Goal: Task Accomplishment & Management: Manage account settings

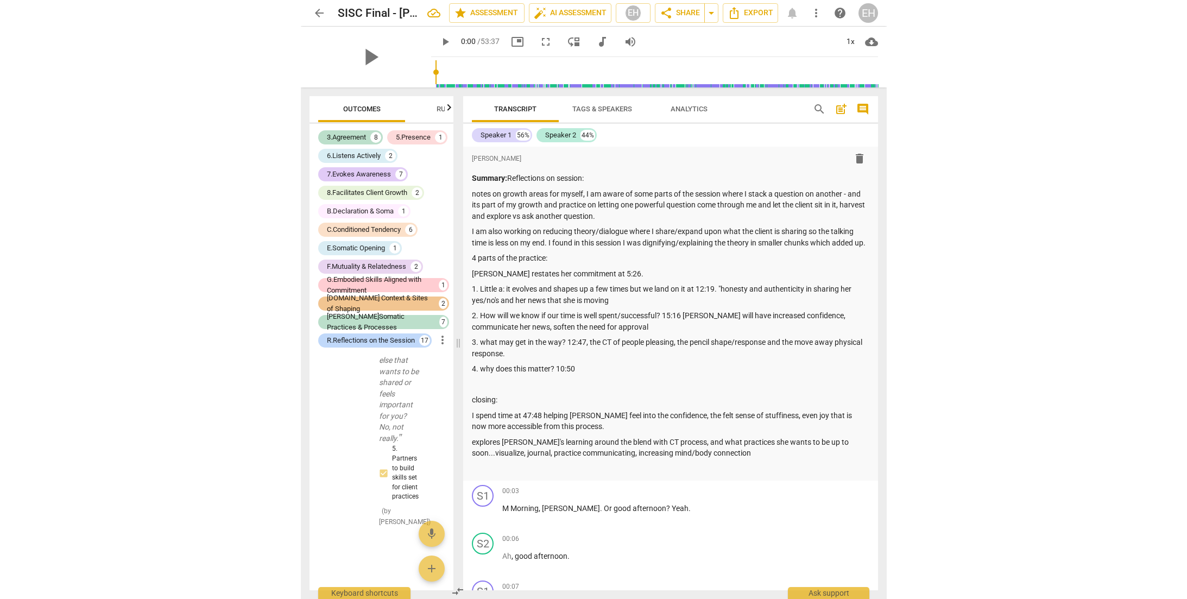
scroll to position [15238, 0]
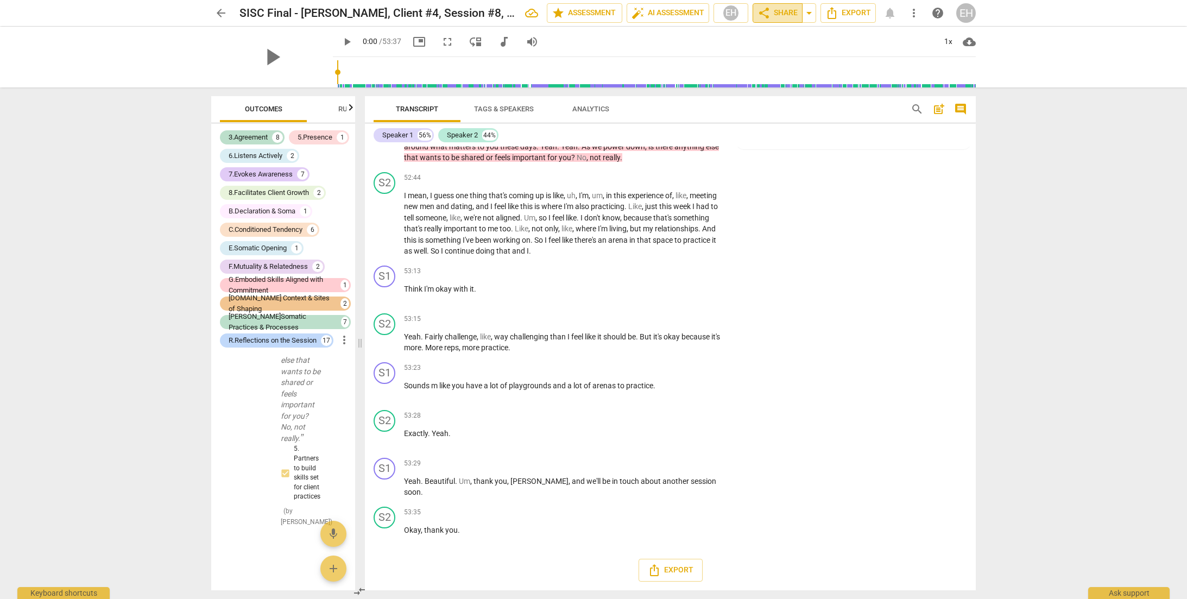
click at [585, 10] on span "share Share" at bounding box center [778, 13] width 40 height 13
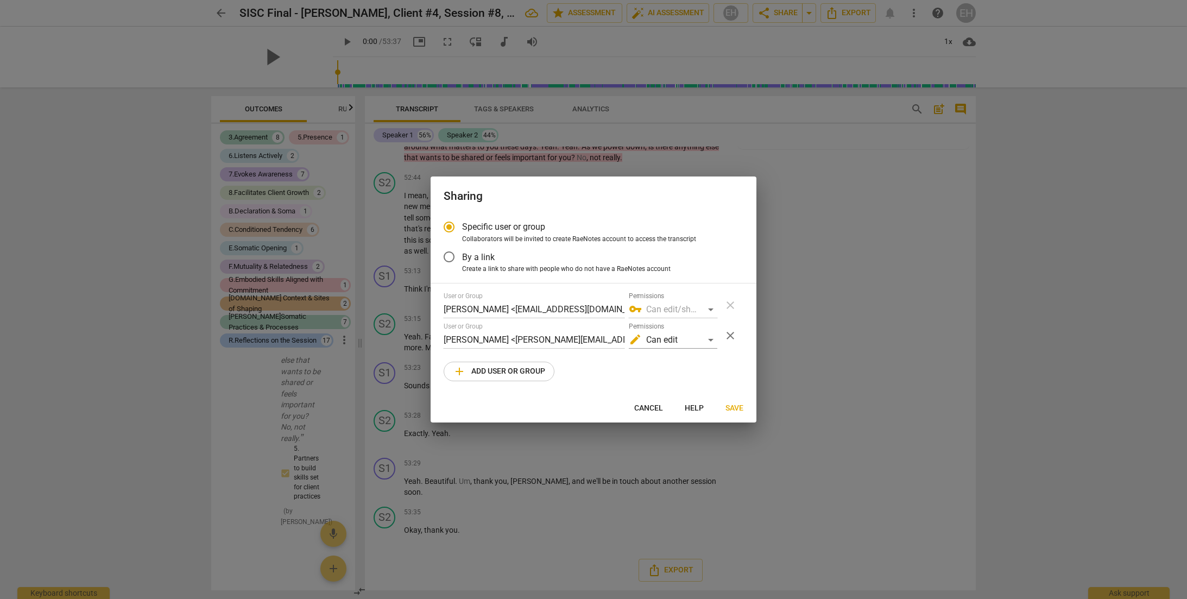
radio input "false"
click at [585, 407] on span "Save" at bounding box center [735, 408] width 18 height 11
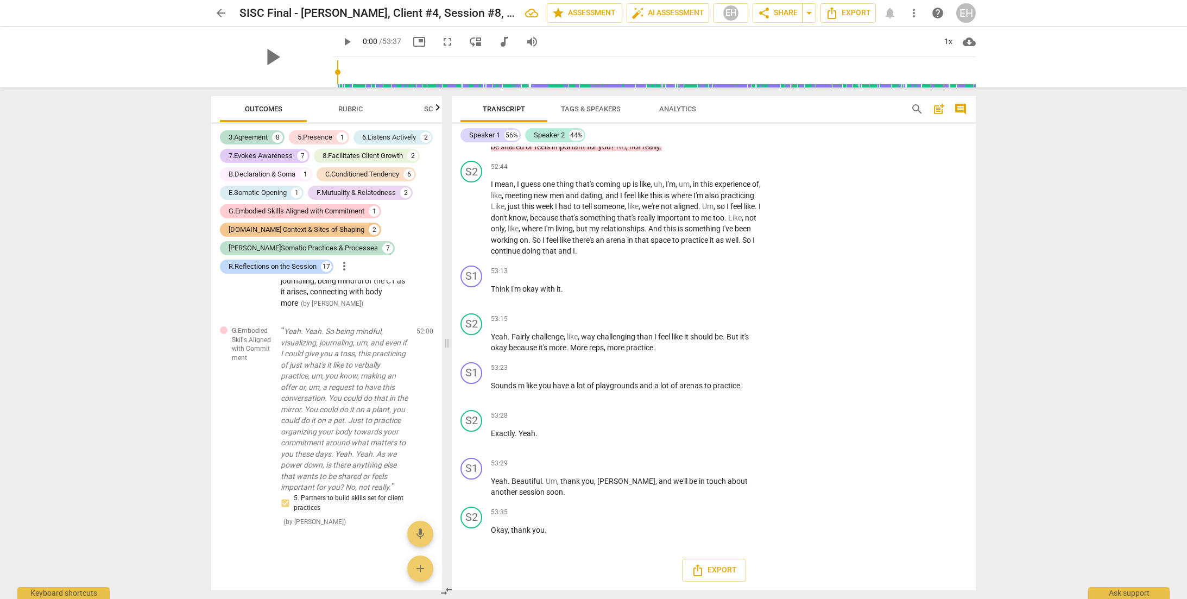
scroll to position [5079, 0]
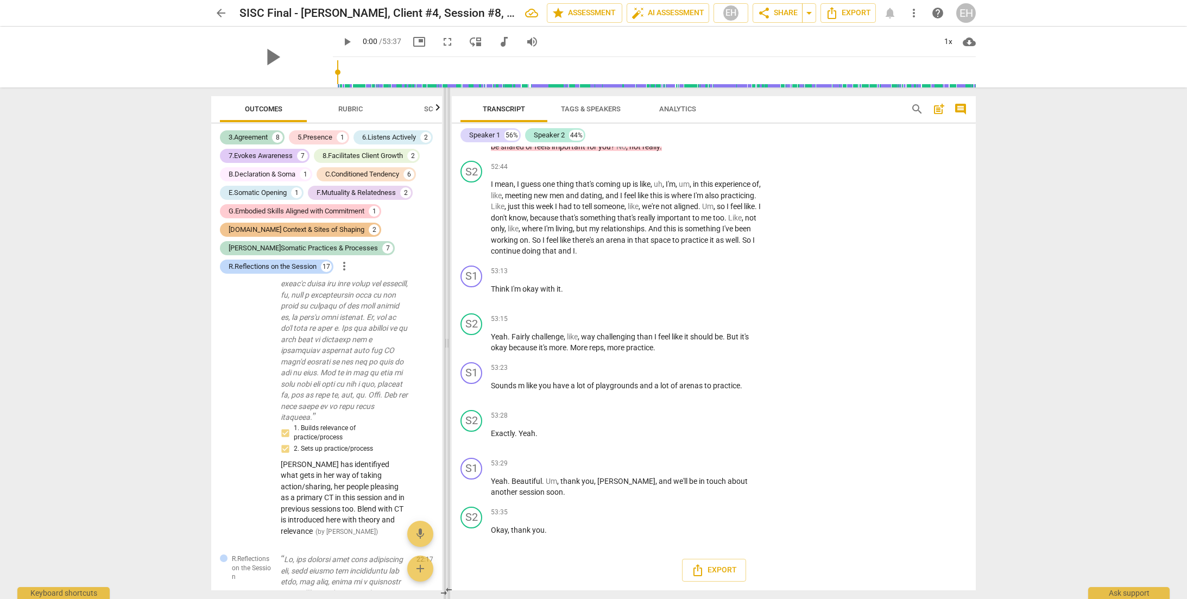
drag, startPoint x: 361, startPoint y: 341, endPoint x: 700, endPoint y: 352, distance: 339.1
click at [450, 363] on span at bounding box center [447, 343] width 7 height 512
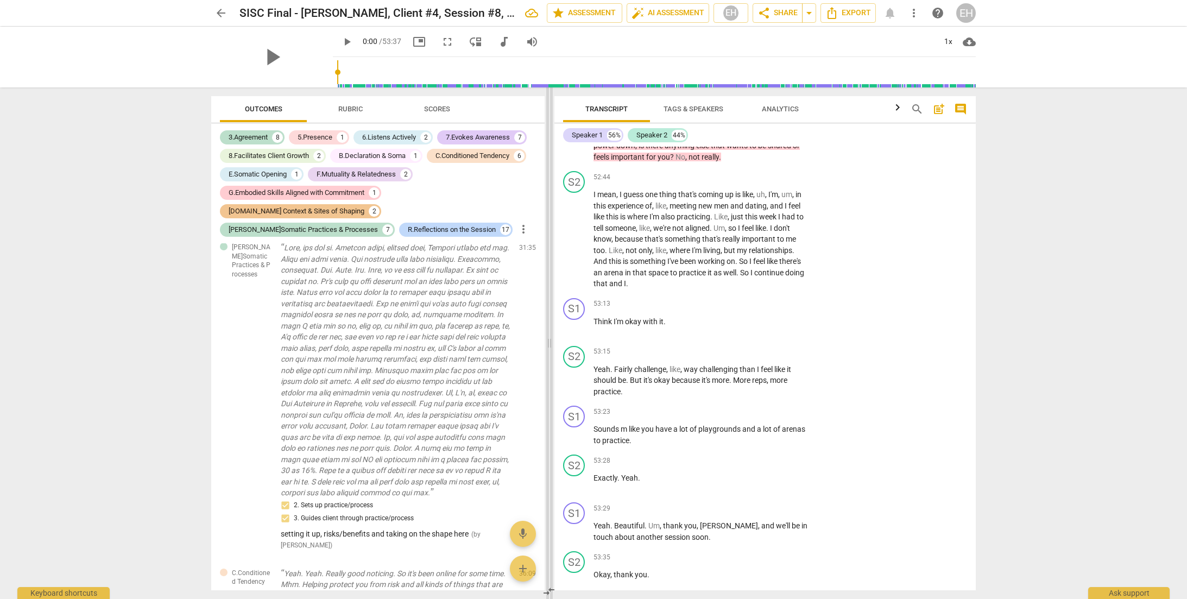
drag, startPoint x: 705, startPoint y: 346, endPoint x: 552, endPoint y: 336, distance: 154.0
click at [552, 336] on span at bounding box center [549, 343] width 7 height 512
click at [226, 14] on span "arrow_back" at bounding box center [221, 13] width 13 height 13
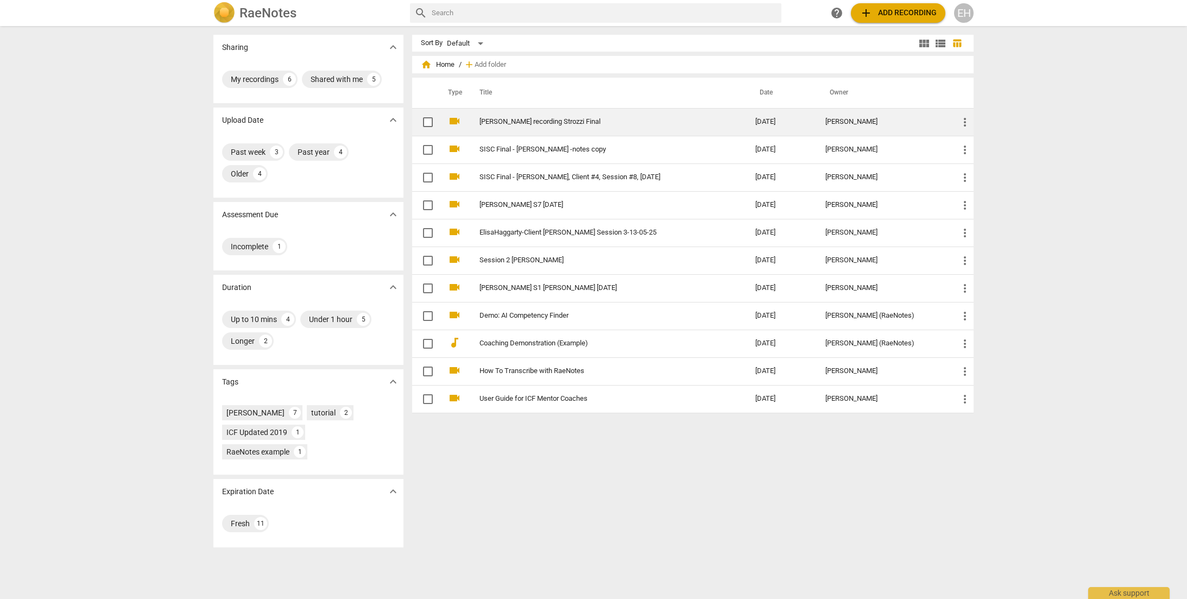
click at [538, 116] on td "[PERSON_NAME] recording Strozzi Final" at bounding box center [606, 122] width 280 height 28
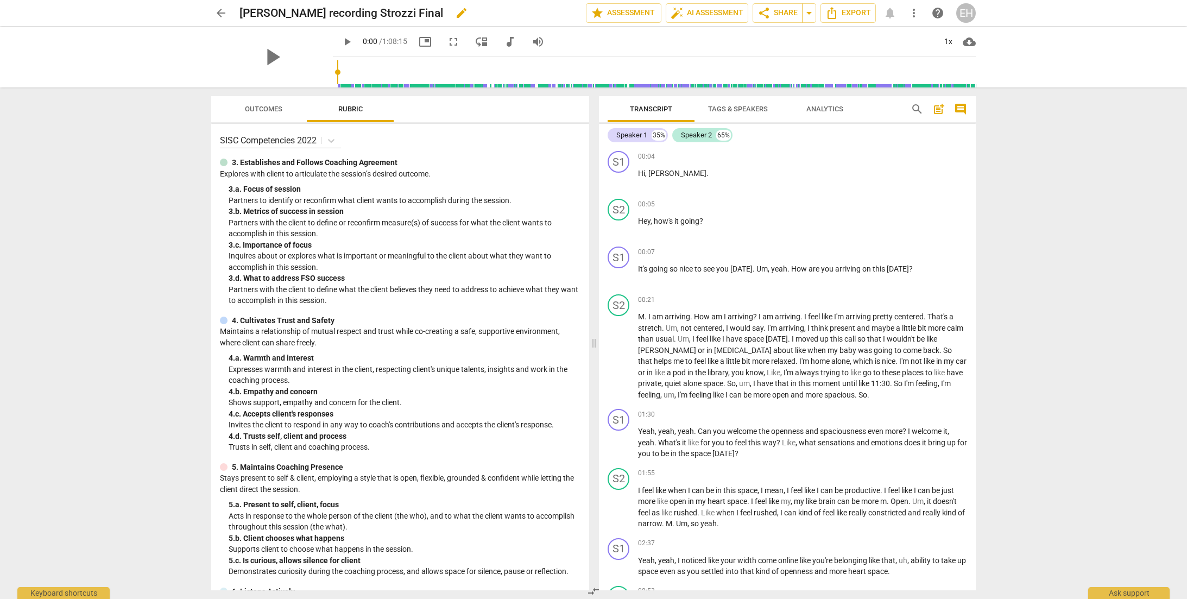
click at [366, 10] on h2 "[PERSON_NAME] recording Strozzi Final" at bounding box center [341, 14] width 204 height 14
click at [360, 9] on h2 "[PERSON_NAME] recording Strozzi Final" at bounding box center [341, 14] width 204 height 14
click at [357, 8] on h2 "[PERSON_NAME] recording Strozzi Final" at bounding box center [341, 14] width 204 height 14
click at [455, 16] on span "edit" at bounding box center [461, 13] width 13 height 13
type input "[PERSON_NAME] recording Strozzi Bonus session"
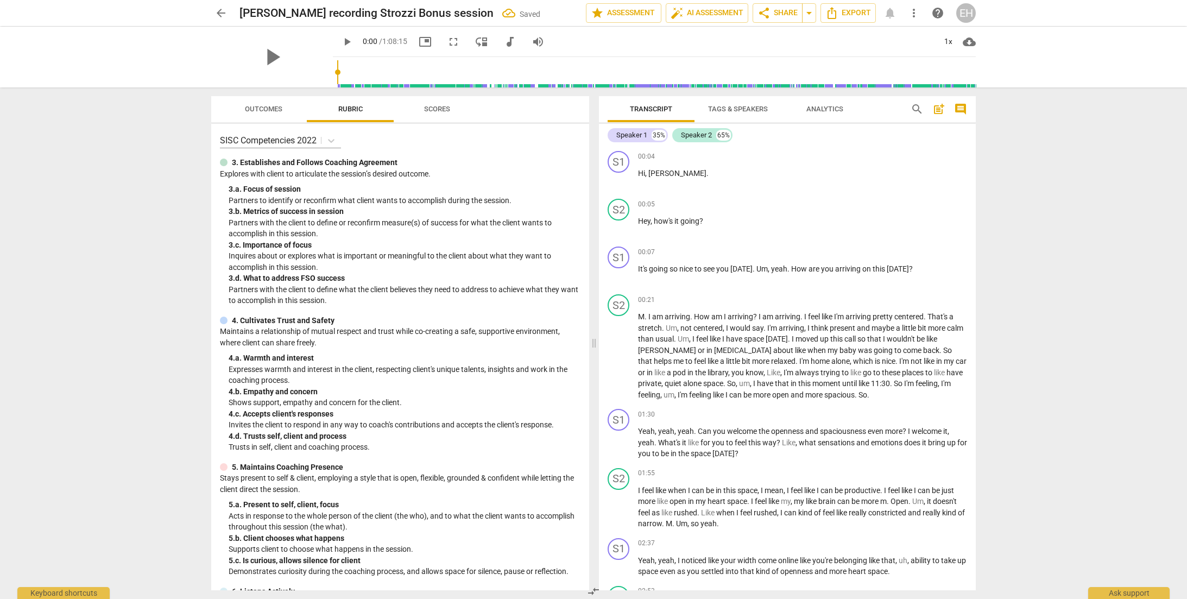
click at [223, 18] on span "arrow_back" at bounding box center [221, 13] width 13 height 13
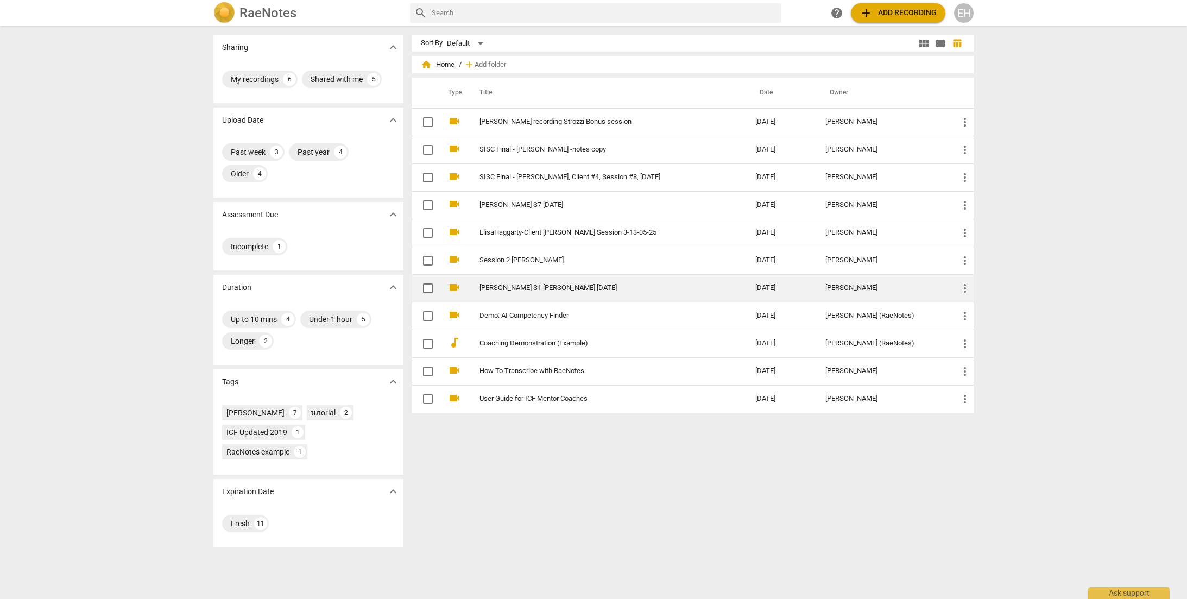
click at [489, 286] on link "[PERSON_NAME] S1 [PERSON_NAME] [DATE]" at bounding box center [598, 288] width 237 height 8
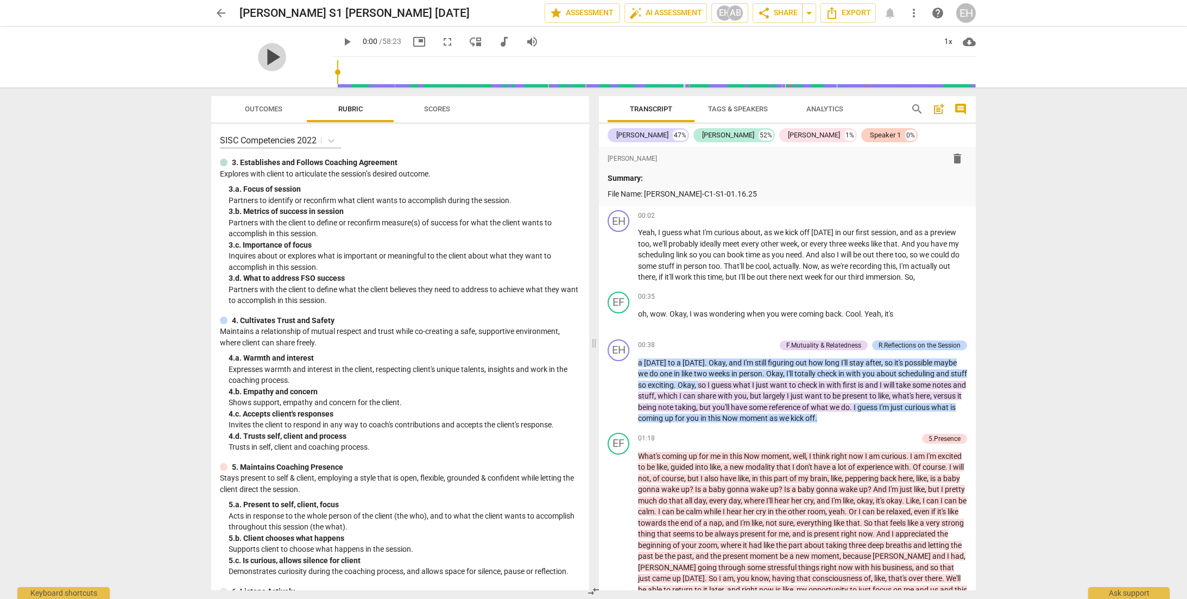
click at [273, 57] on span "play_arrow" at bounding box center [272, 57] width 28 height 28
click at [340, 42] on span "pause" at bounding box center [346, 41] width 13 height 13
type input "3"
click at [226, 8] on span "arrow_back" at bounding box center [221, 13] width 13 height 13
